Goal: Find specific page/section: Find specific page/section

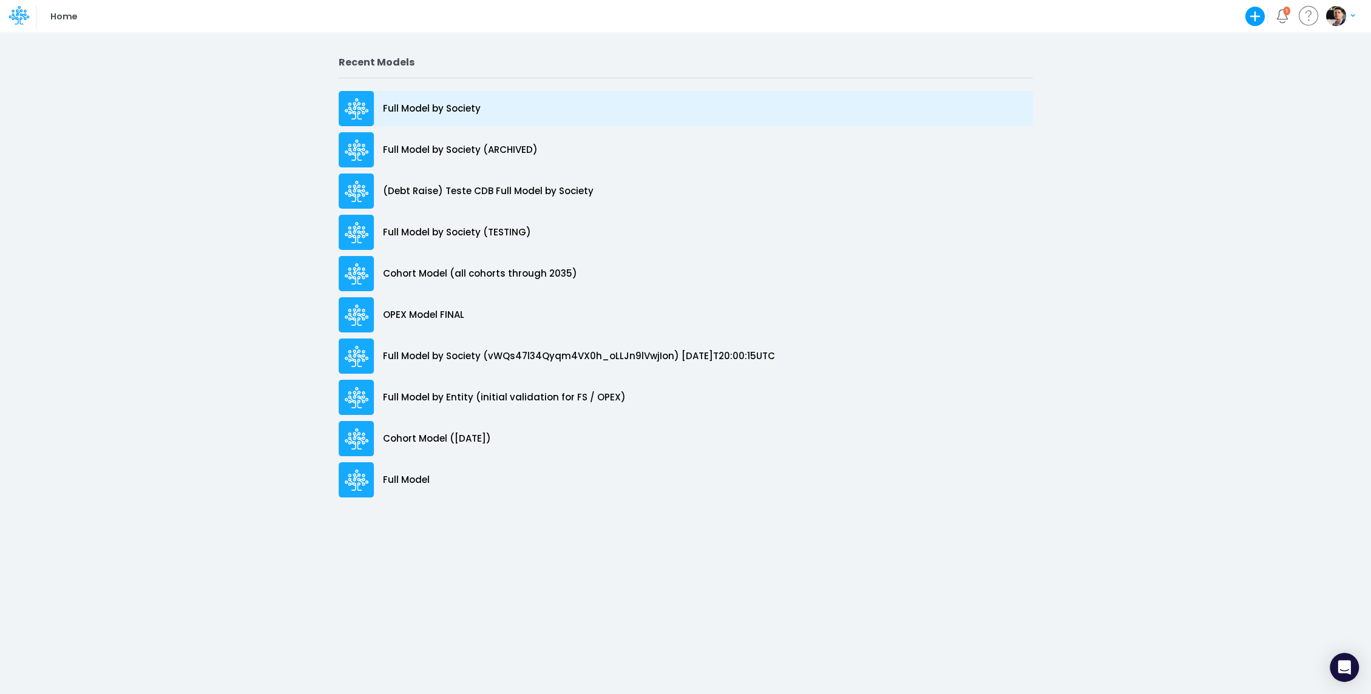
click at [446, 108] on p "Full Model by Society" at bounding box center [432, 109] width 98 height 14
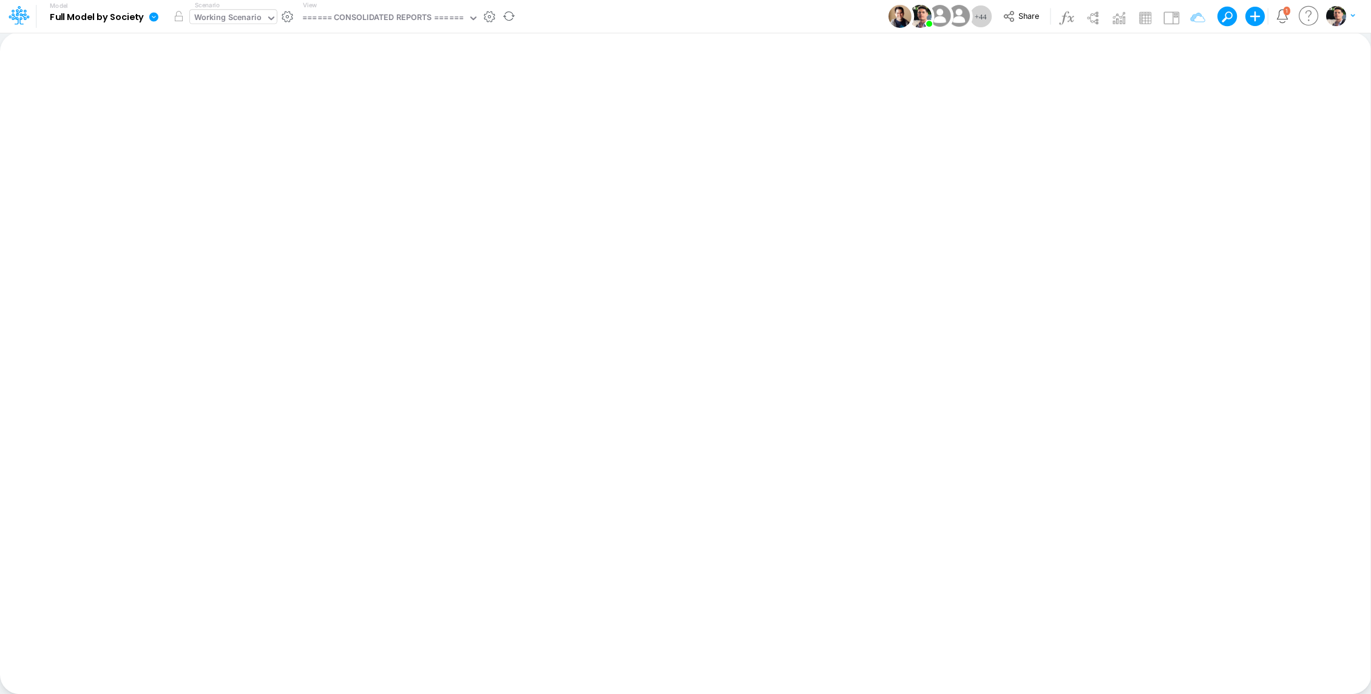
click at [256, 19] on div "Working Scenario" at bounding box center [227, 19] width 67 height 14
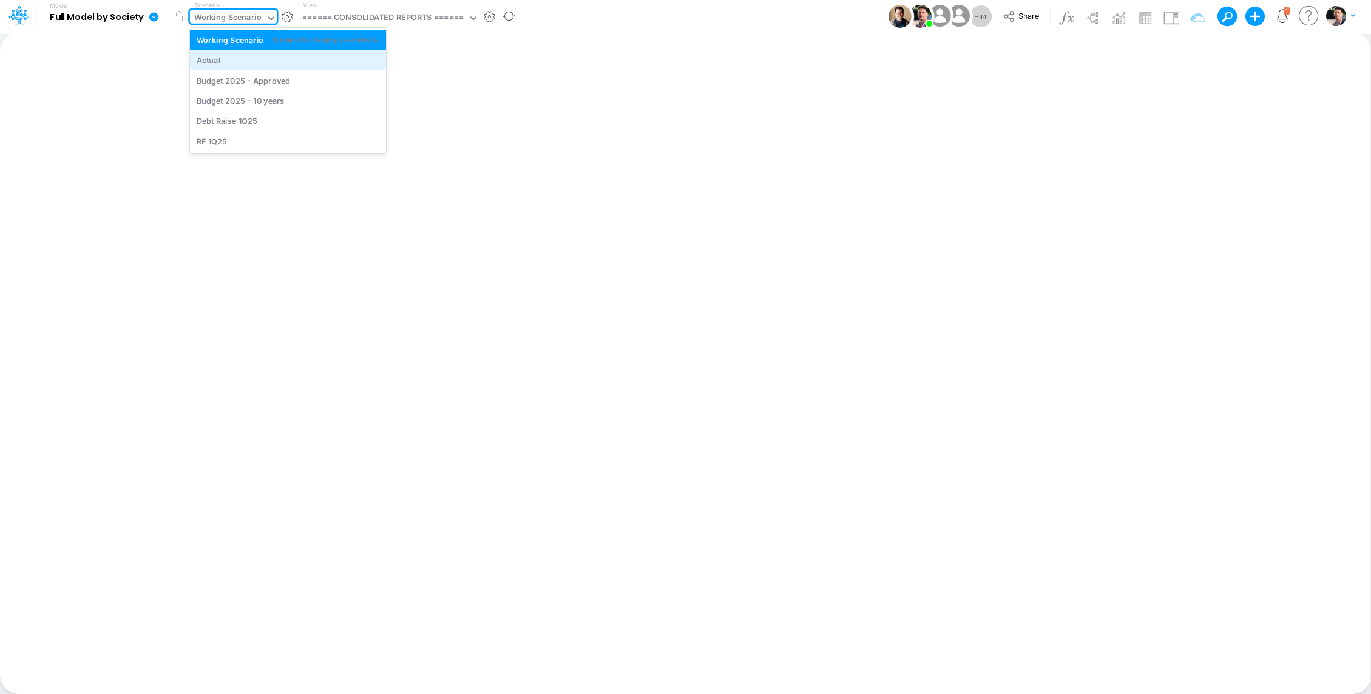
click at [243, 59] on div "Actual" at bounding box center [288, 61] width 183 height 12
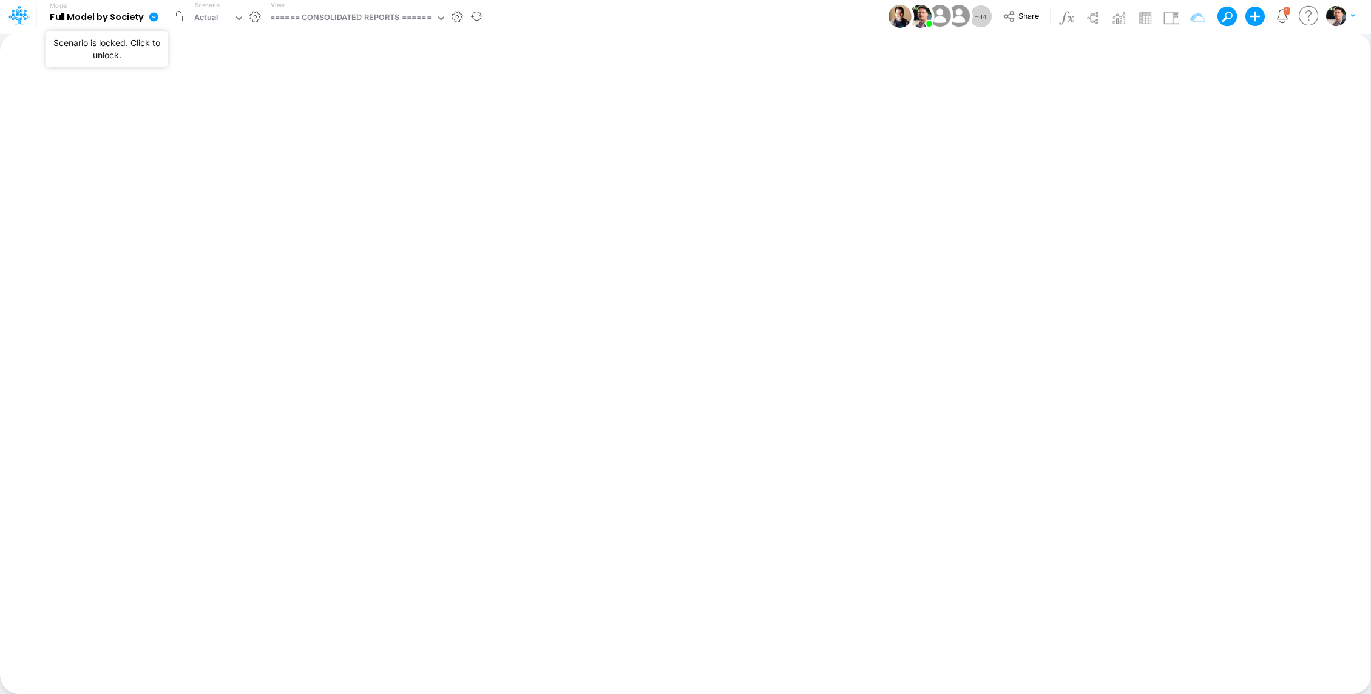
click at [174, 17] on button "button" at bounding box center [179, 16] width 22 height 22
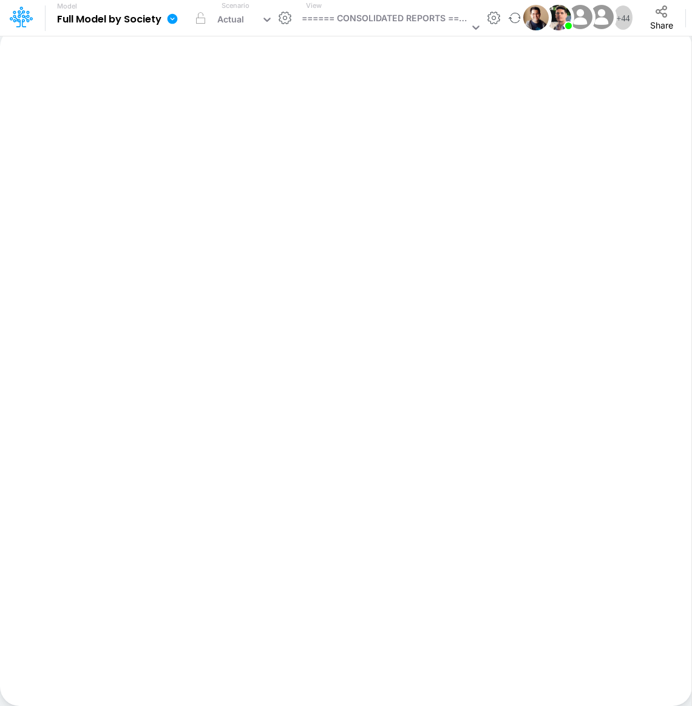
click at [374, 10] on div "View ====== CONSOLIDATED REPORTS ======" at bounding box center [389, 18] width 185 height 35
click at [364, 17] on div "====== CONSOLIDATED REPORTS ======" at bounding box center [385, 20] width 167 height 16
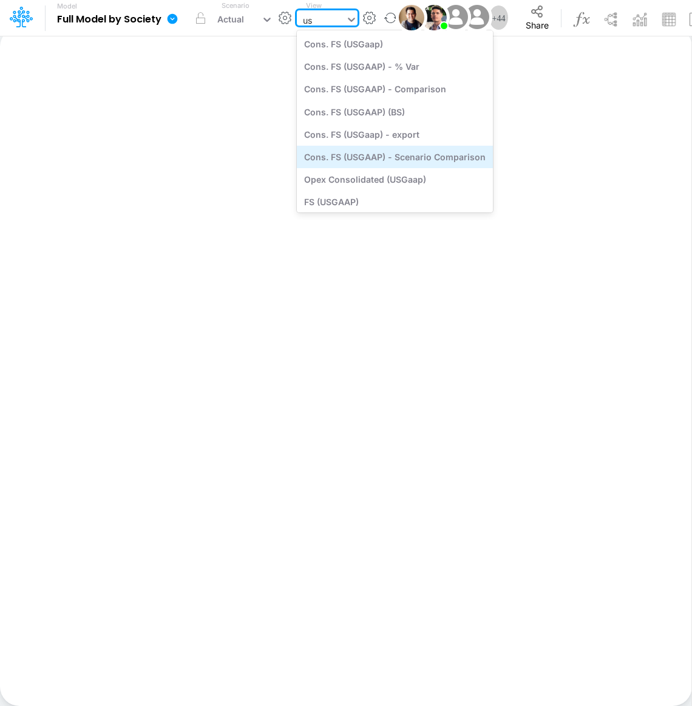
type input "u"
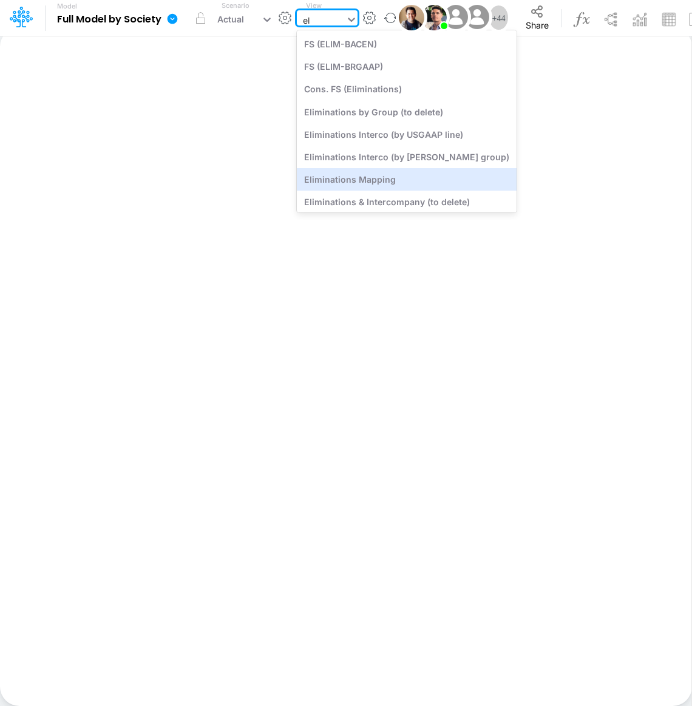
type input "e"
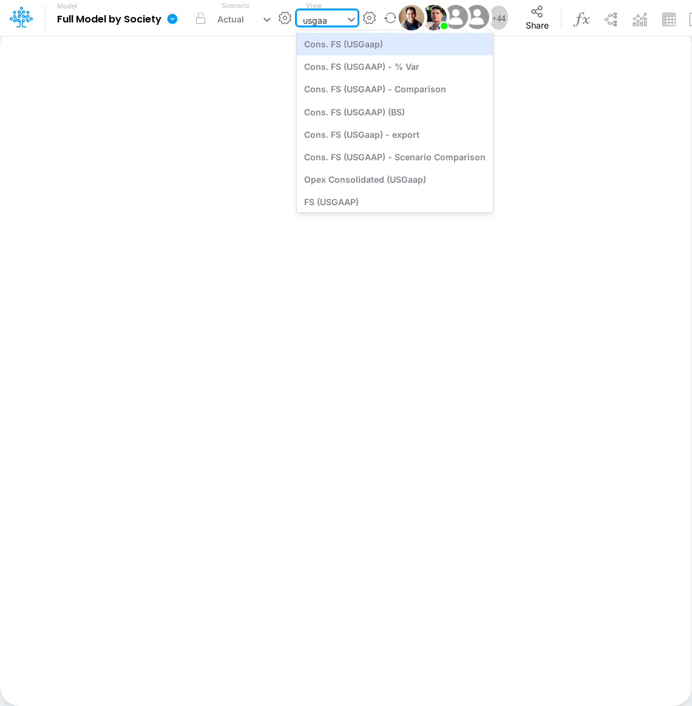
type input "usgaap"
click at [376, 51] on div "Cons. FS (USGaap)" at bounding box center [395, 44] width 196 height 22
type input "Consolidated FS - USGAAP"
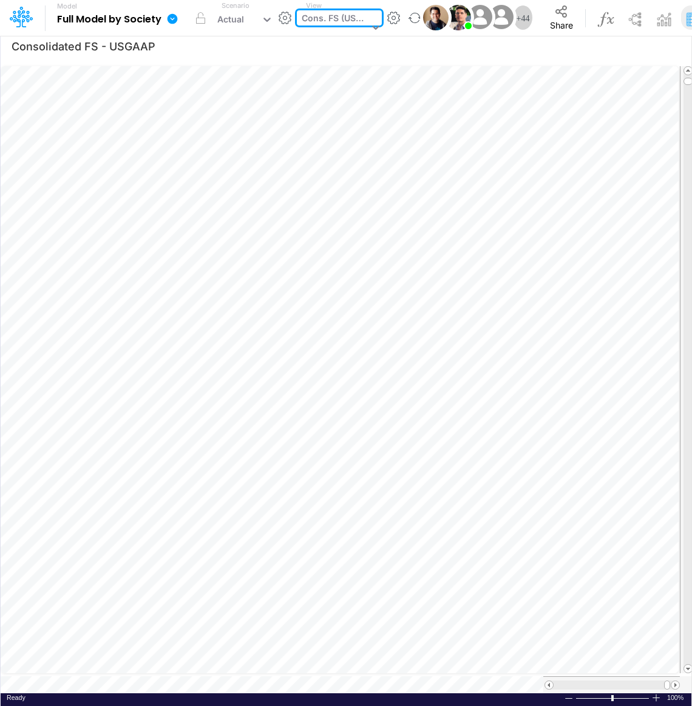
click at [342, 15] on div "Cons. FS (USGaap)" at bounding box center [335, 20] width 67 height 16
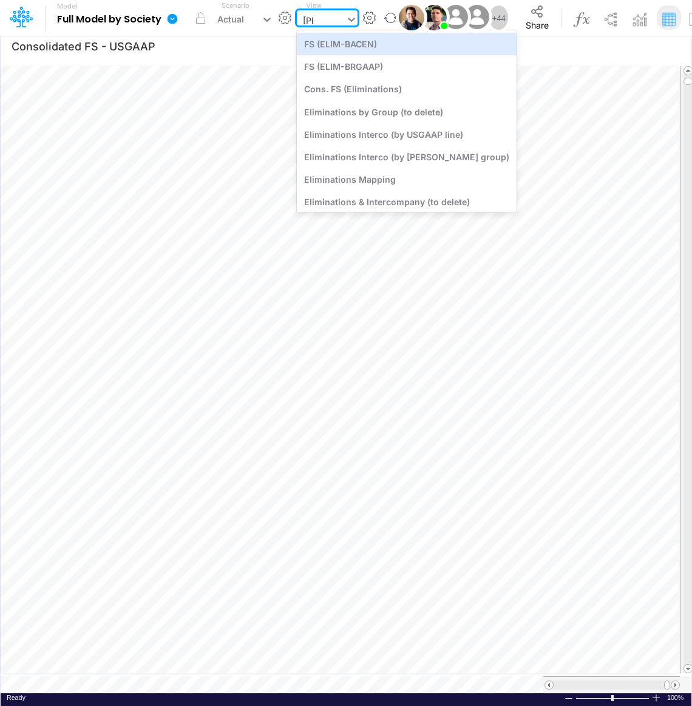
type input "elim"
click at [370, 49] on div "FS (ELIM-BACEN)" at bounding box center [407, 44] width 220 height 22
type input "FS - Eliminations Bacen GAAP"
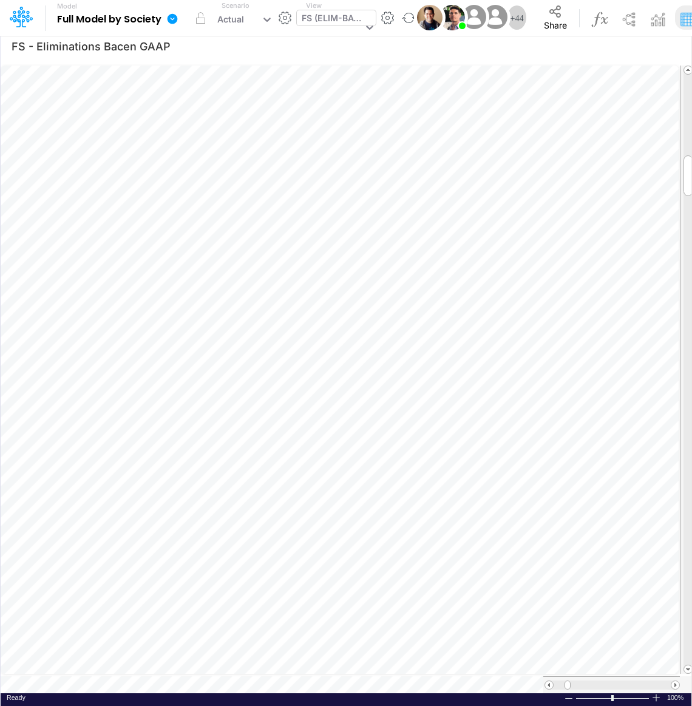
scroll to position [5, 1]
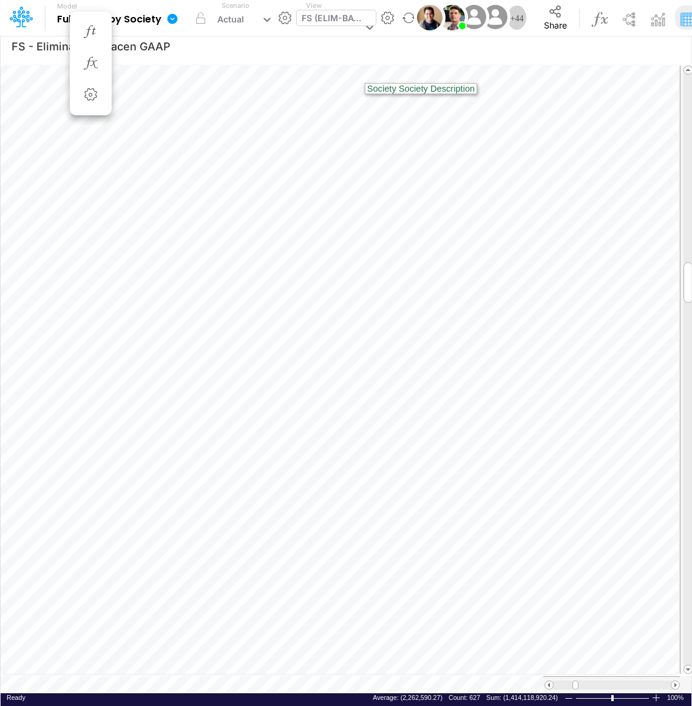
click at [337, 24] on div "FS (ELIM-BACEN)" at bounding box center [332, 20] width 61 height 16
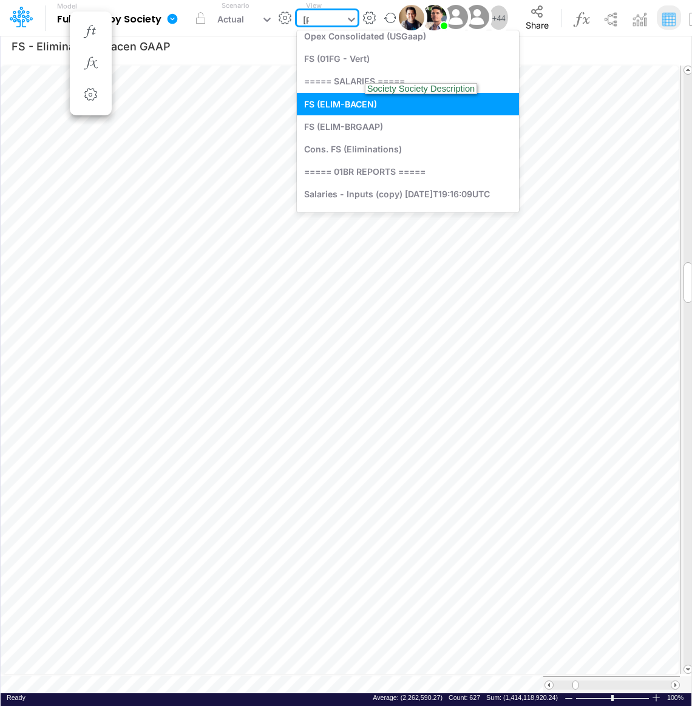
scroll to position [0, 0]
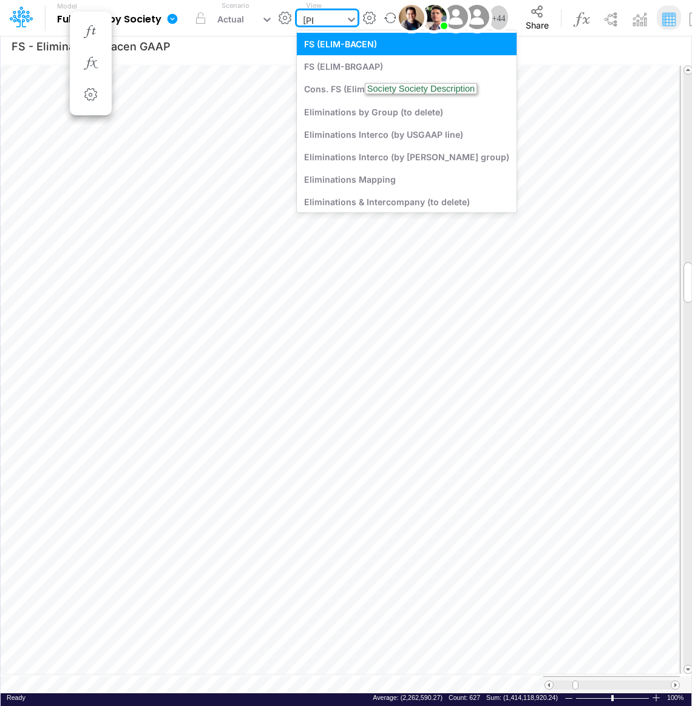
type input "elim"
click at [346, 63] on div "FS (ELIM-BRGAAP)" at bounding box center [407, 66] width 220 height 22
type input "FS - Eliminations BR GAAP"
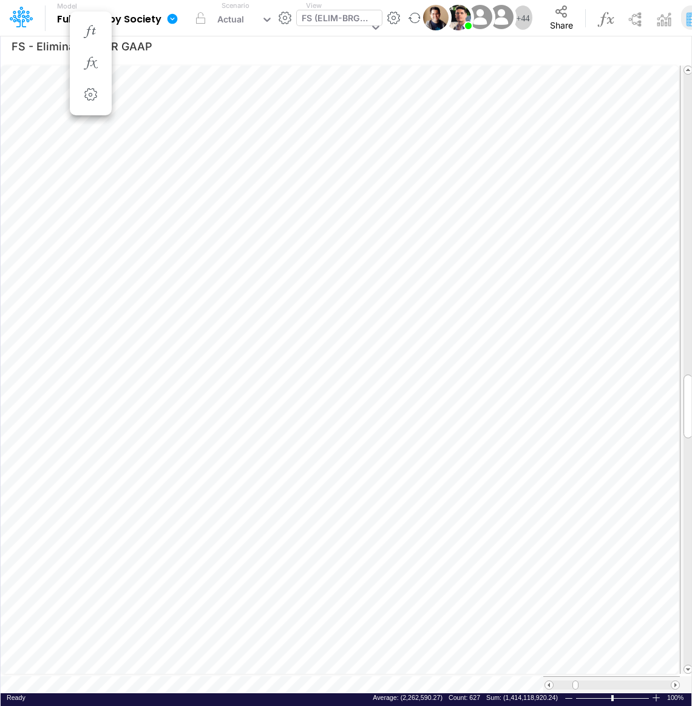
scroll to position [5, 1]
click at [338, 16] on div "FS (ELIM-BRGAAP)" at bounding box center [335, 20] width 67 height 16
type input "Consolidated FS - USGAAP"
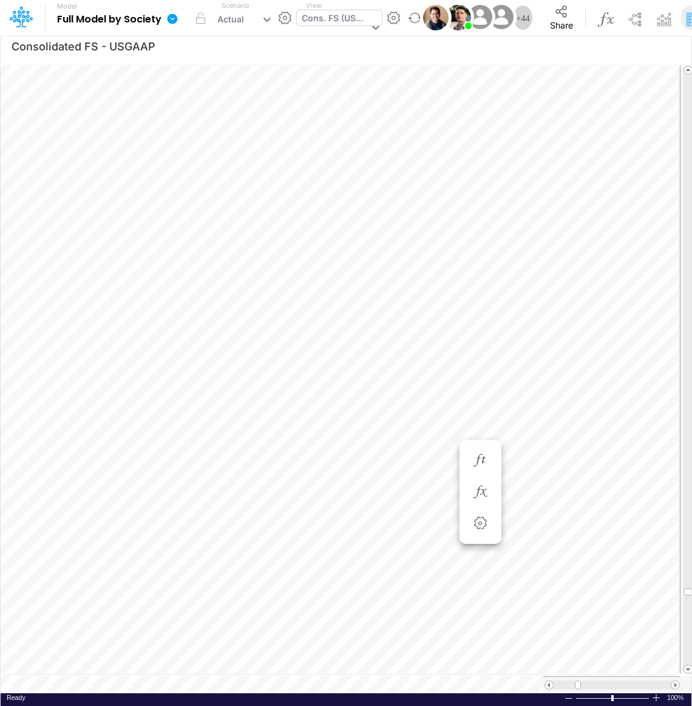
scroll to position [5, 1]
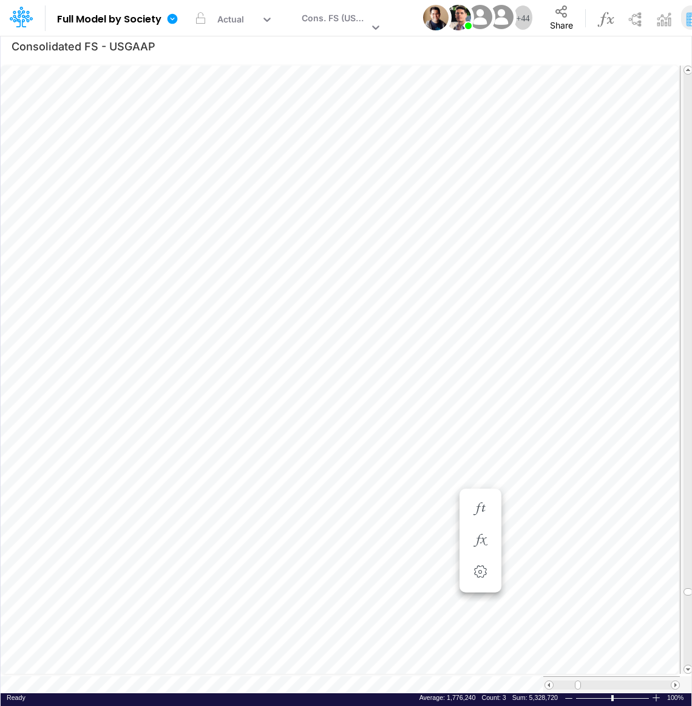
scroll to position [5, 1]
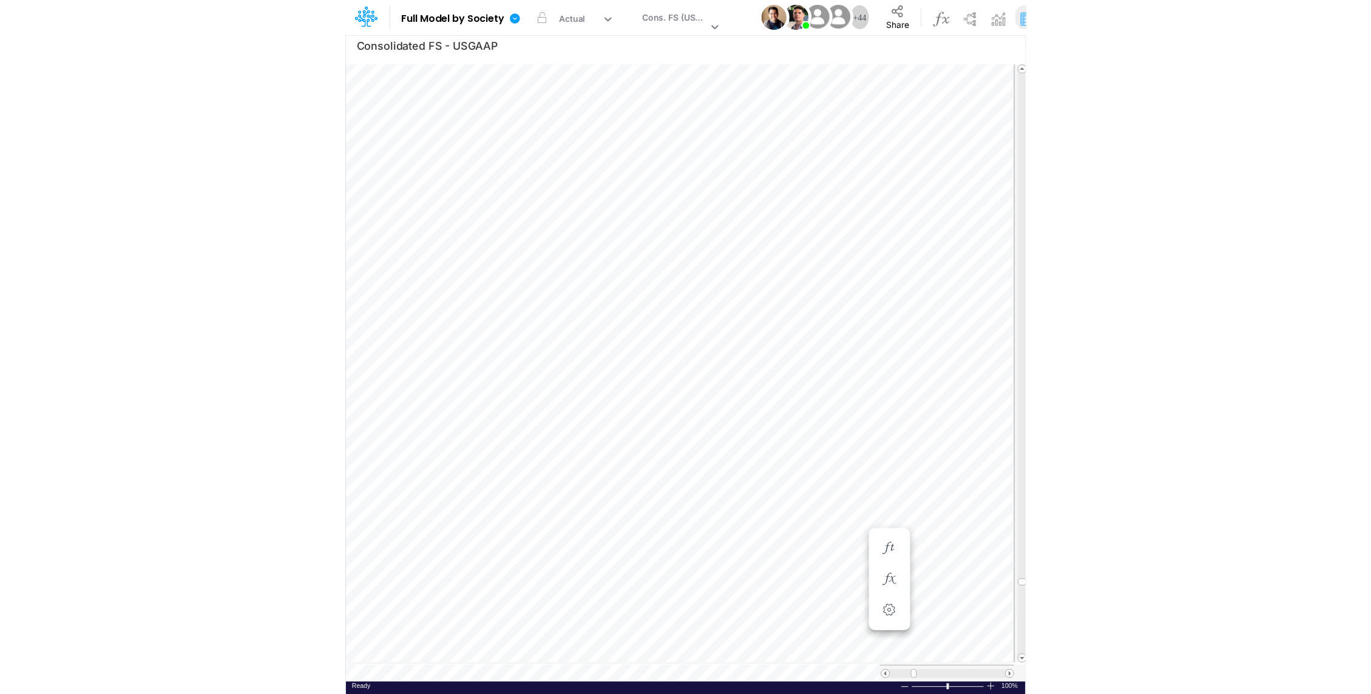
scroll to position [5, 1]
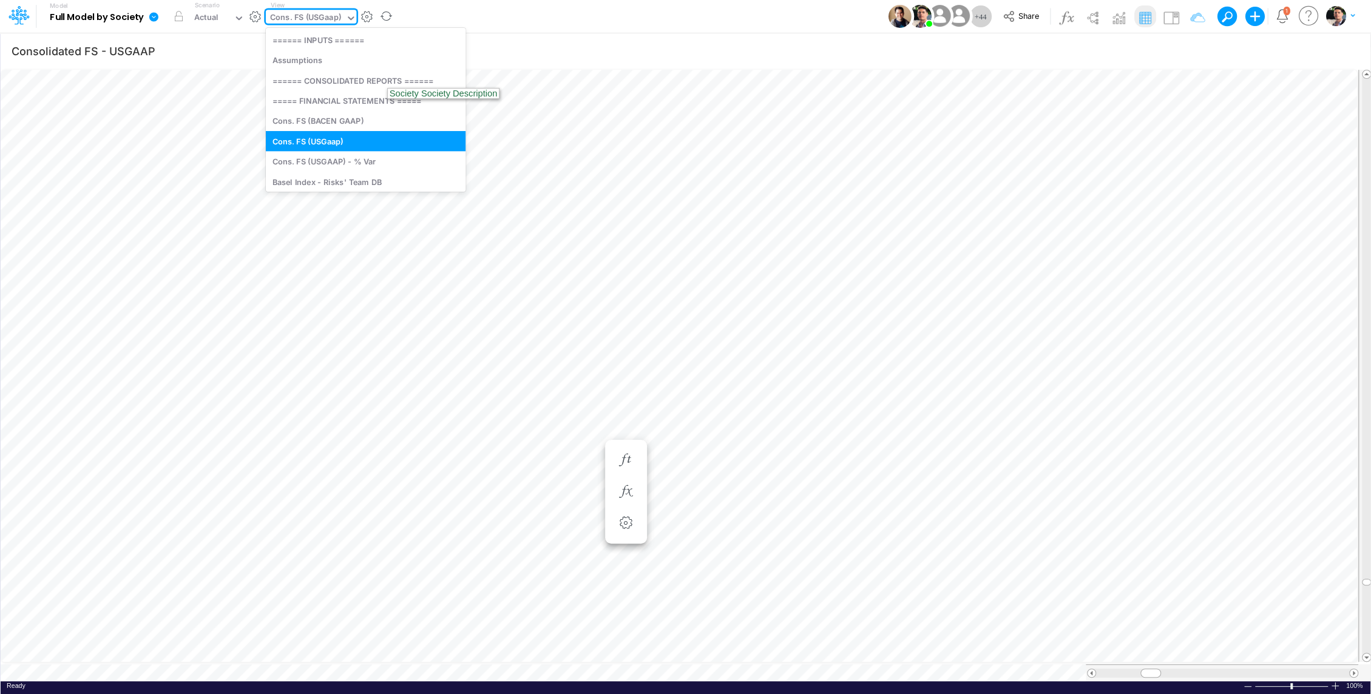
click at [316, 17] on div "Cons. FS (USGaap)" at bounding box center [305, 19] width 71 height 14
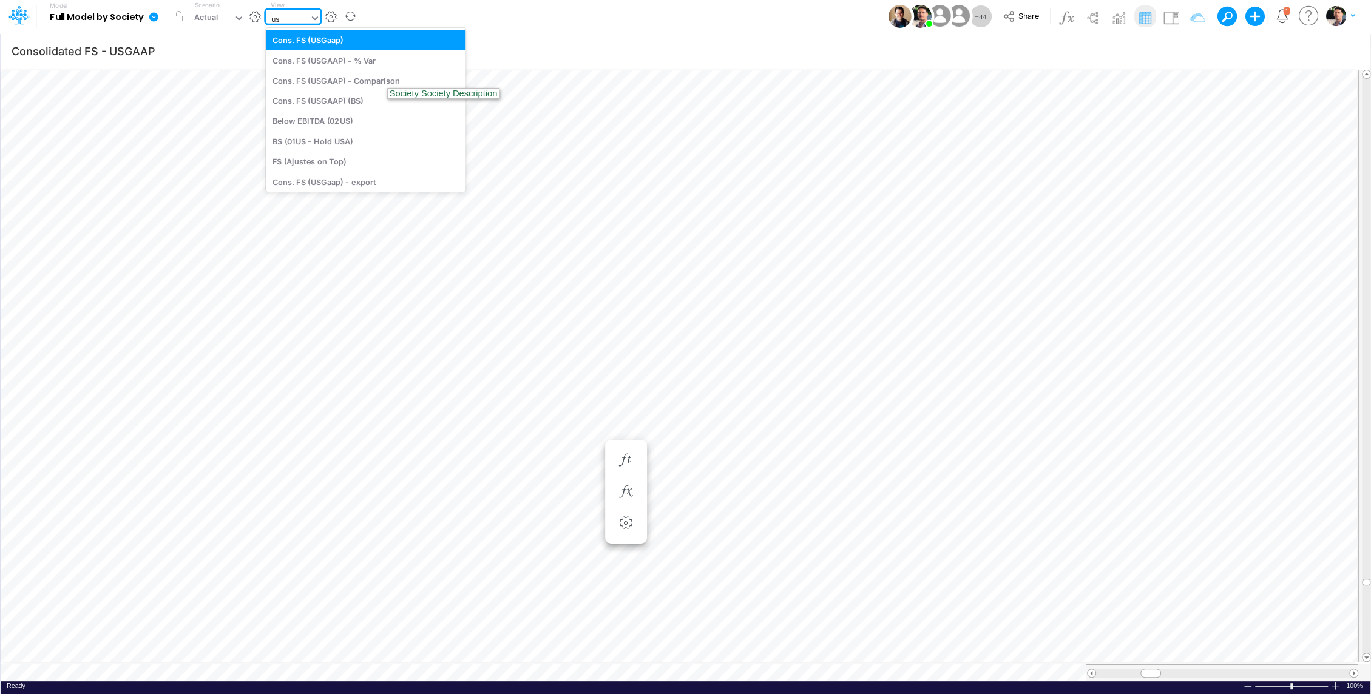
type input "u"
type input "01br"
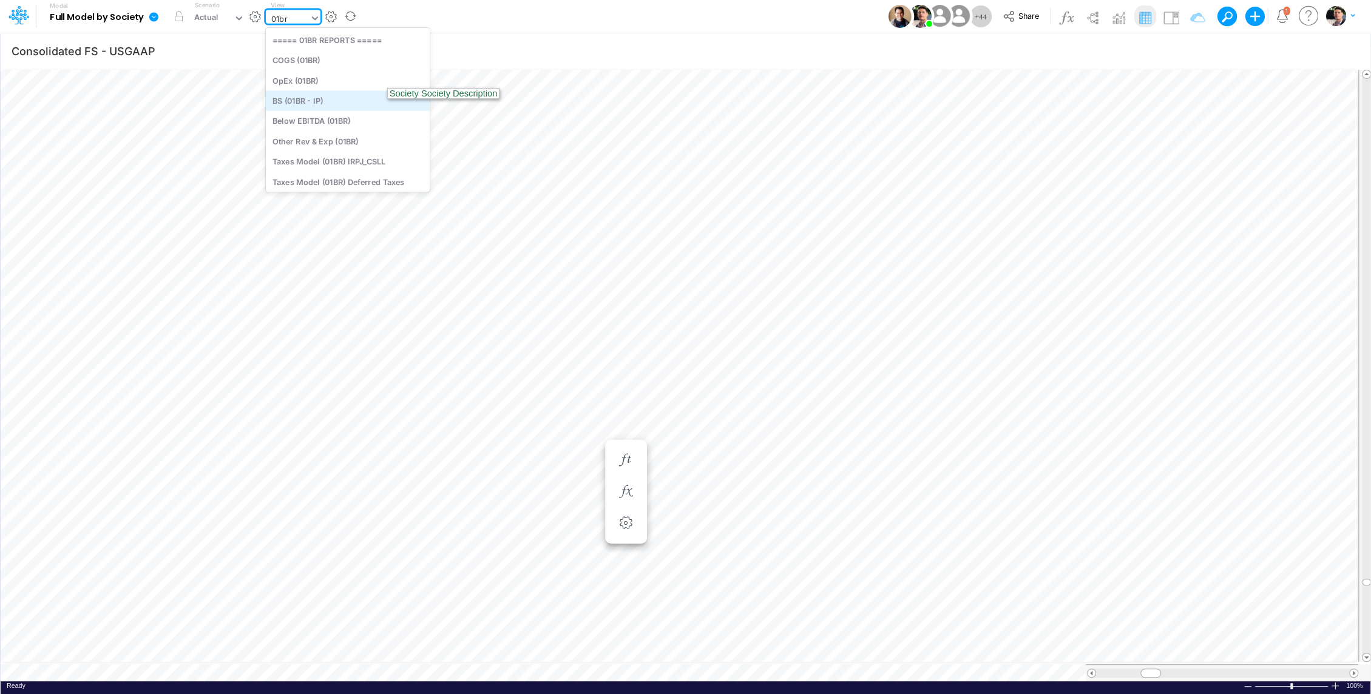
click at [317, 104] on div "BS (01BR - IP)" at bounding box center [348, 100] width 164 height 20
type input "BS (01BR - IP)"
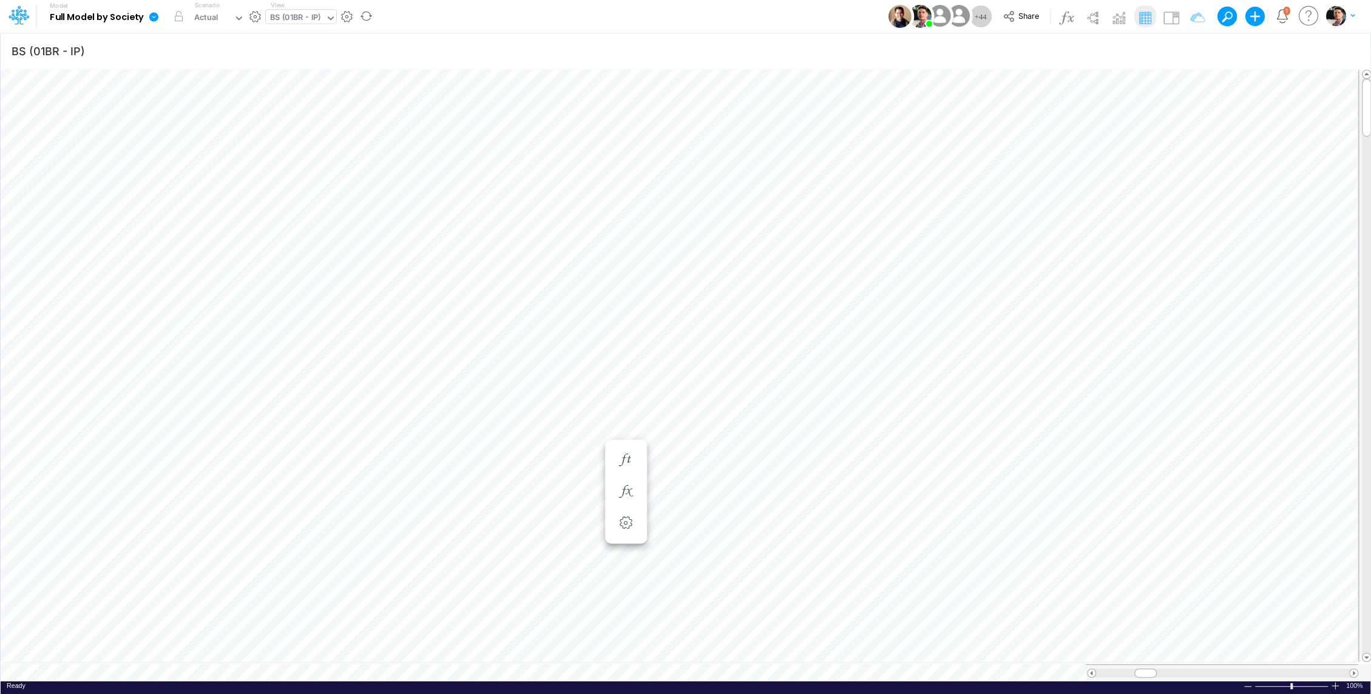
scroll to position [5, 1]
